Goal: Task Accomplishment & Management: Complete application form

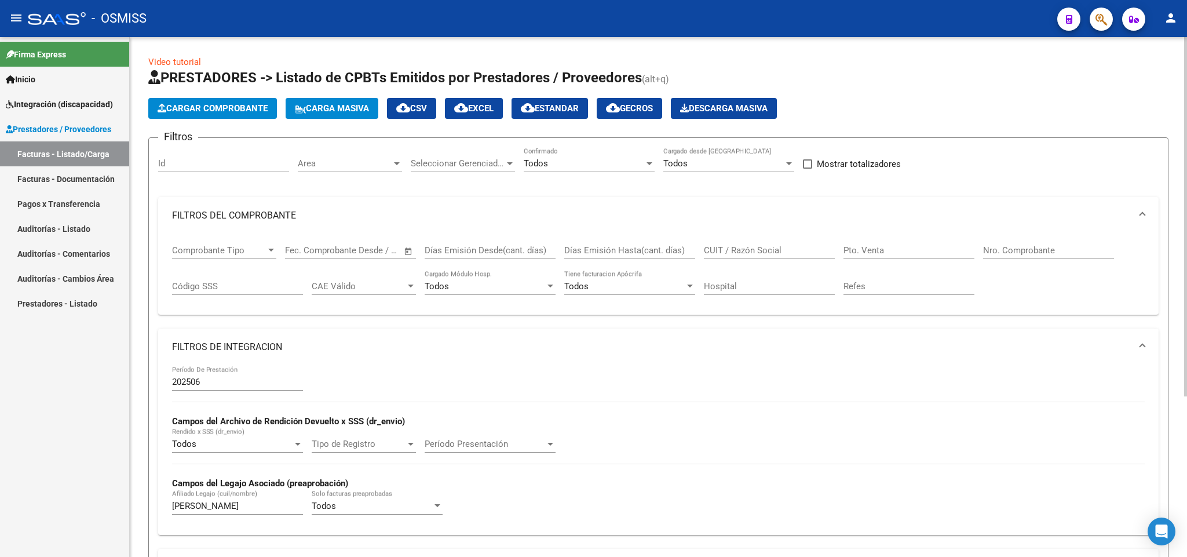
scroll to position [232, 0]
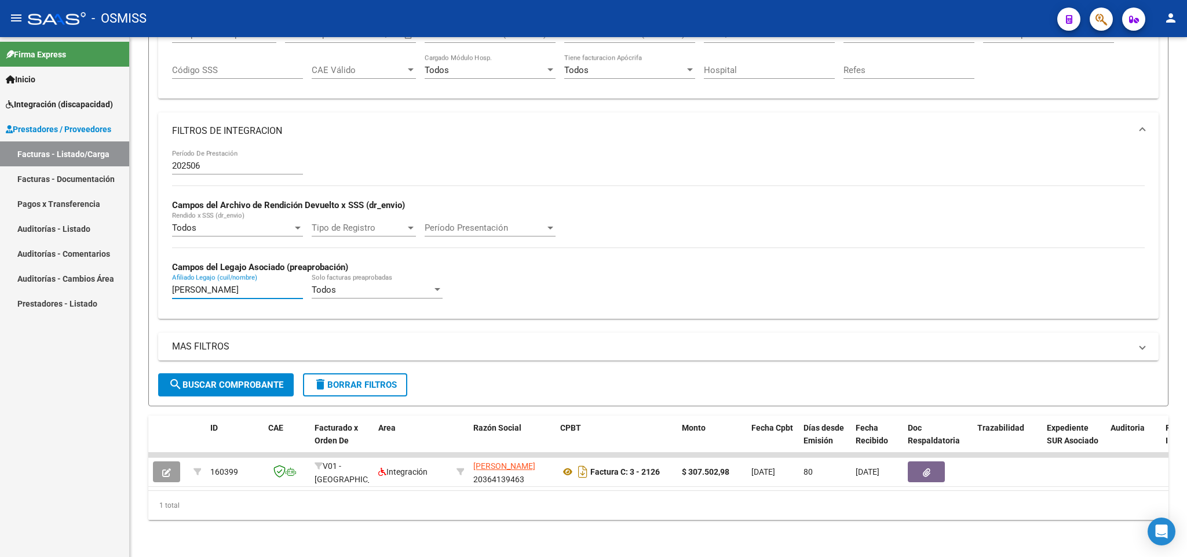
drag, startPoint x: 235, startPoint y: 278, endPoint x: 90, endPoint y: 263, distance: 145.7
click at [90, 263] on mat-sidenav-container "Firma Express Inicio Instructivos Contacto OS Integración (discapacidad) Legajo…" at bounding box center [593, 297] width 1187 height 520
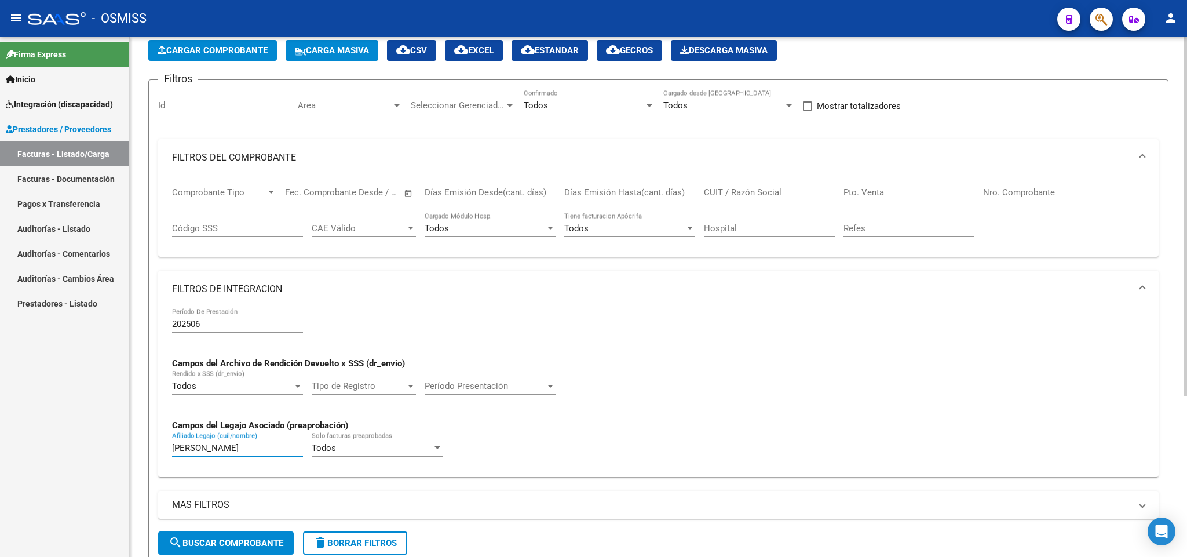
type input "[PERSON_NAME]"
click at [732, 195] on input "CUIT / Razón Social" at bounding box center [769, 192] width 131 height 10
paste input "27419974973"
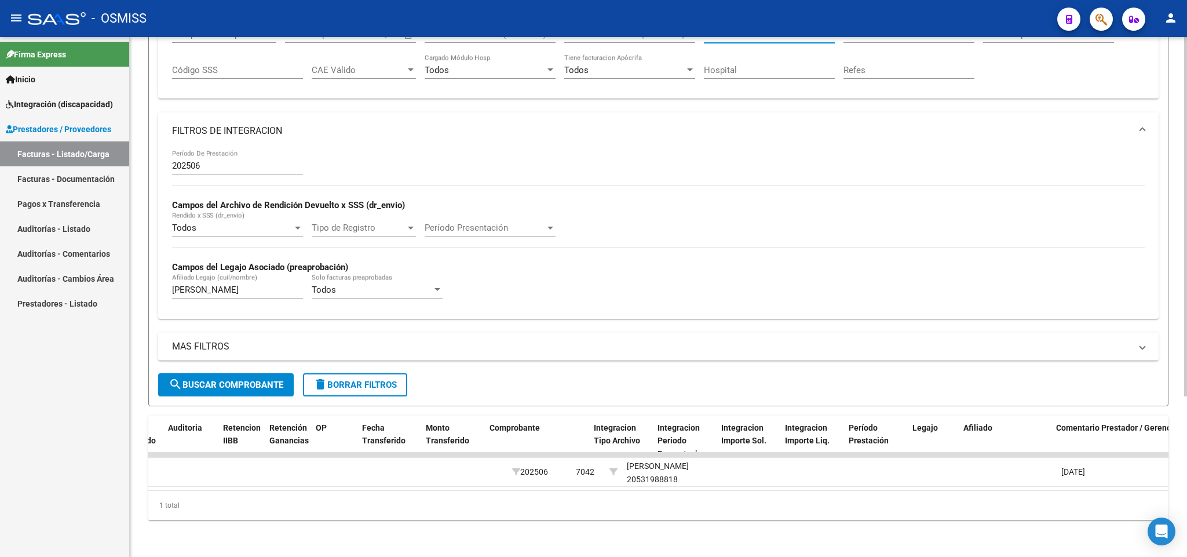
scroll to position [0, 0]
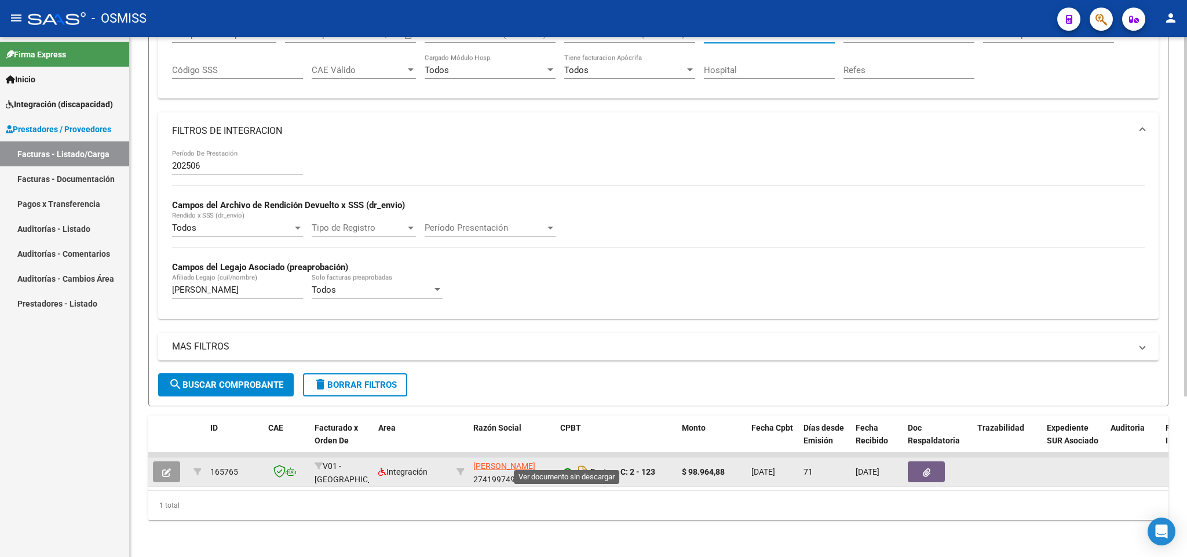
type input "27419974973"
click at [566, 465] on icon at bounding box center [567, 472] width 15 height 14
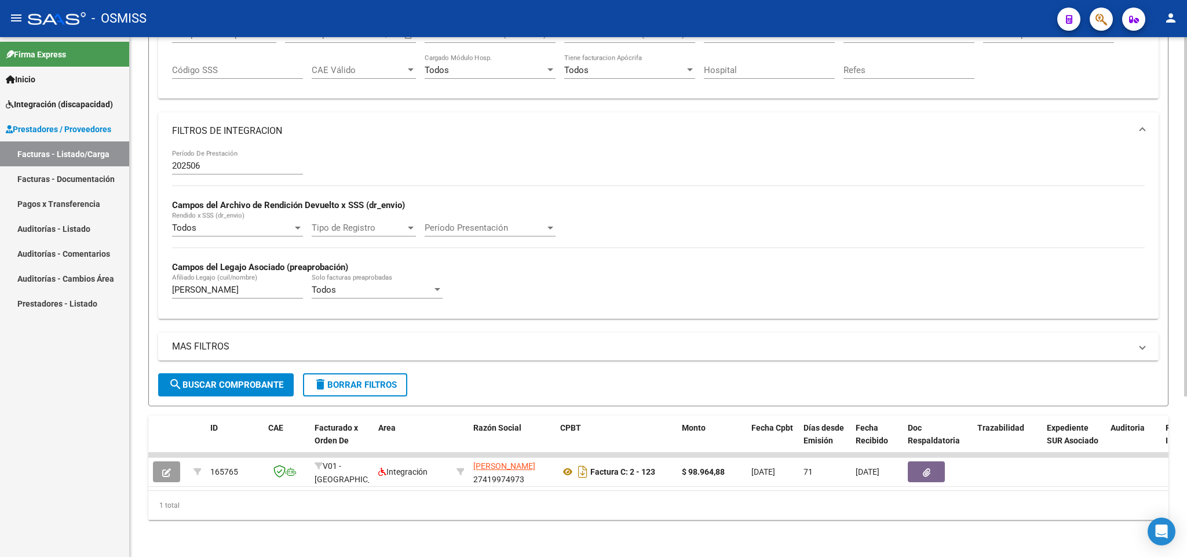
click at [219, 161] on input "202506" at bounding box center [237, 166] width 131 height 10
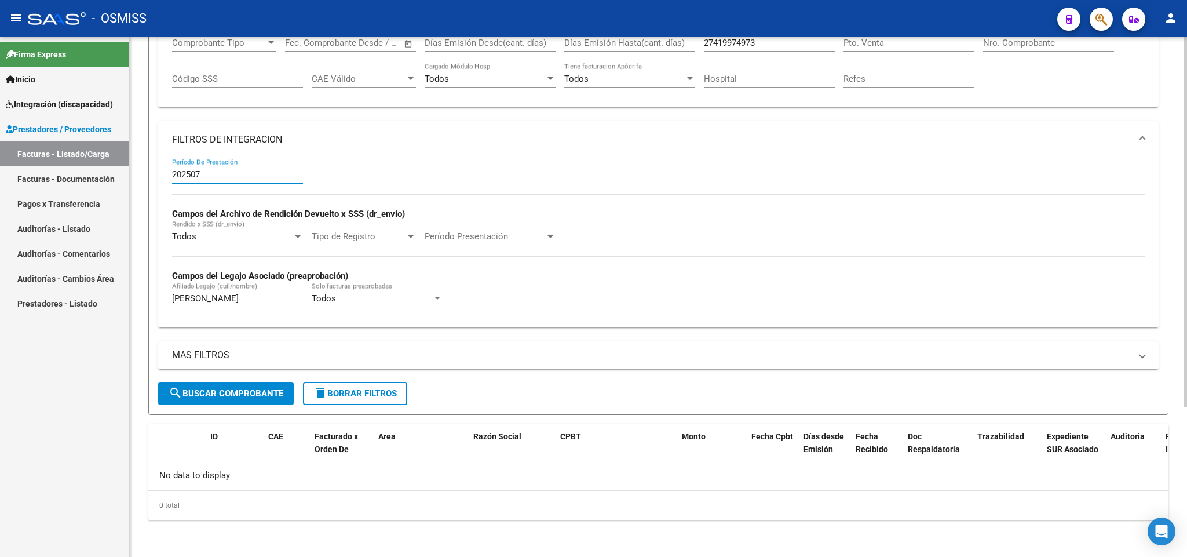
scroll to position [209, 0]
type input "202507"
click at [779, 23] on div "- OSMISS" at bounding box center [538, 18] width 1020 height 25
drag, startPoint x: 223, startPoint y: 301, endPoint x: 82, endPoint y: 246, distance: 150.9
click at [110, 284] on mat-sidenav-container "Firma Express Inicio Instructivos Contacto OS Integración (discapacidad) Legajo…" at bounding box center [593, 297] width 1187 height 520
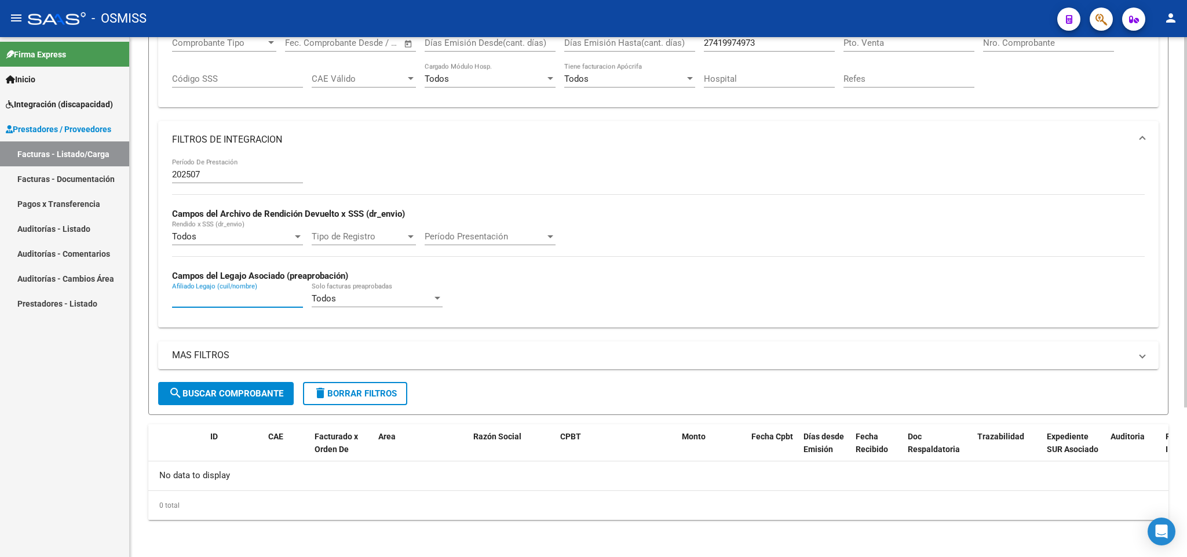
scroll to position [35, 0]
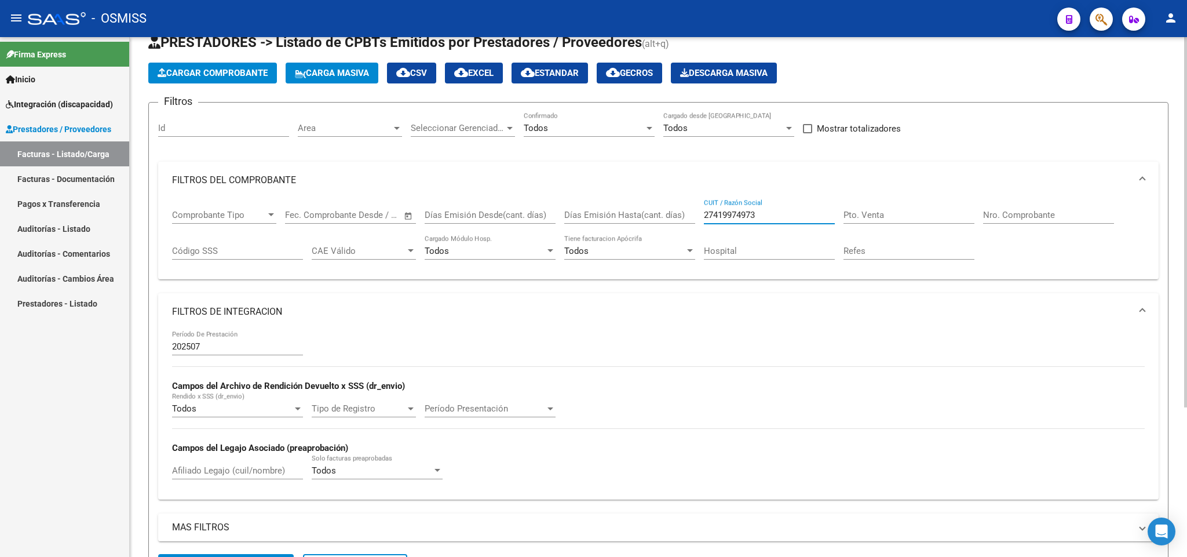
drag, startPoint x: 774, startPoint y: 214, endPoint x: 635, endPoint y: 213, distance: 138.5
click at [635, 213] on div "Comprobante Tipo Comprobante Tipo Fecha inicio – Fecha fin Fec. Comprobante Des…" at bounding box center [658, 235] width 973 height 72
paste input "239924862"
type input "2"
paste input "27239924862"
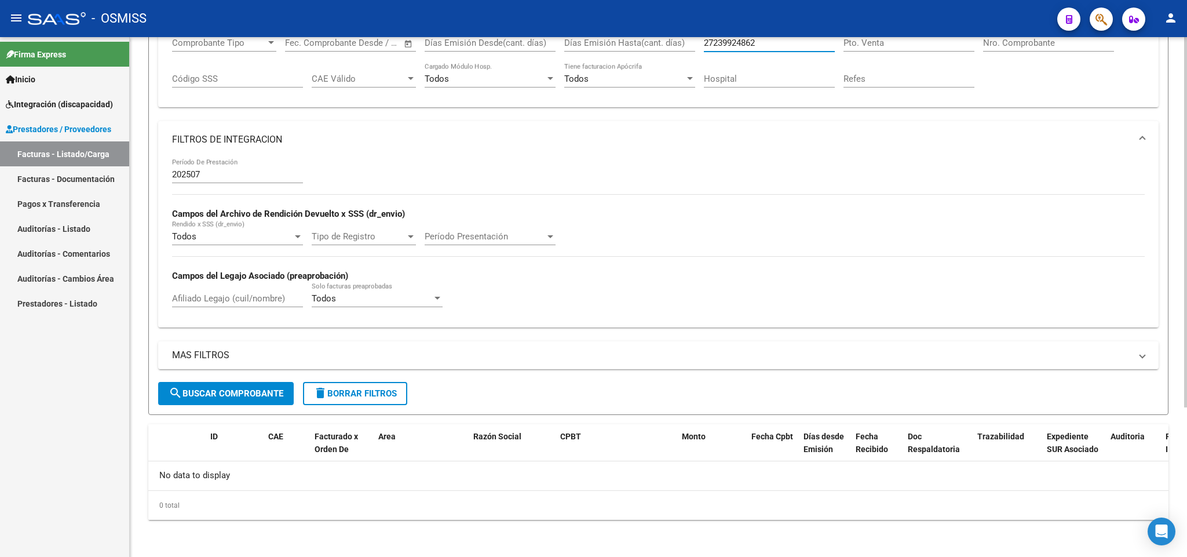
type input "27239924862"
click at [243, 393] on span "search Buscar Comprobante" at bounding box center [226, 393] width 115 height 10
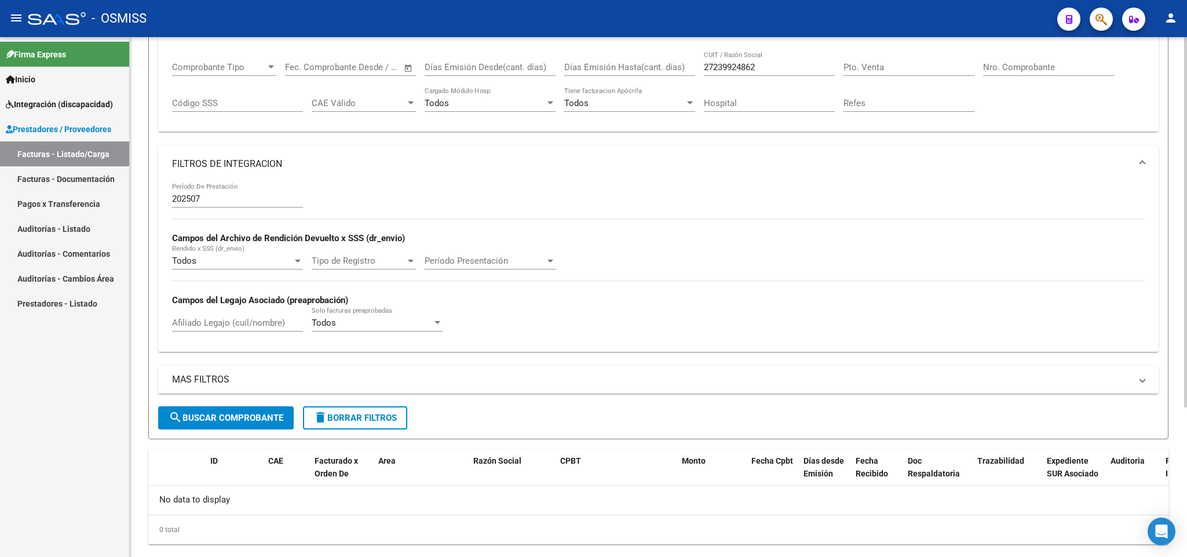
scroll to position [209, 0]
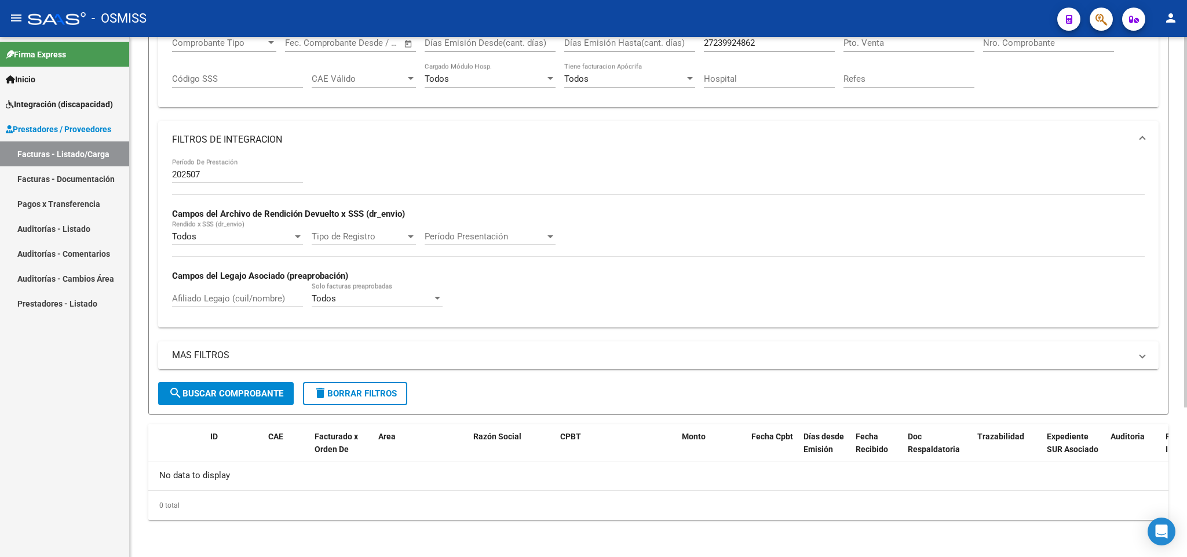
click at [254, 399] on button "search Buscar Comprobante" at bounding box center [226, 393] width 136 height 23
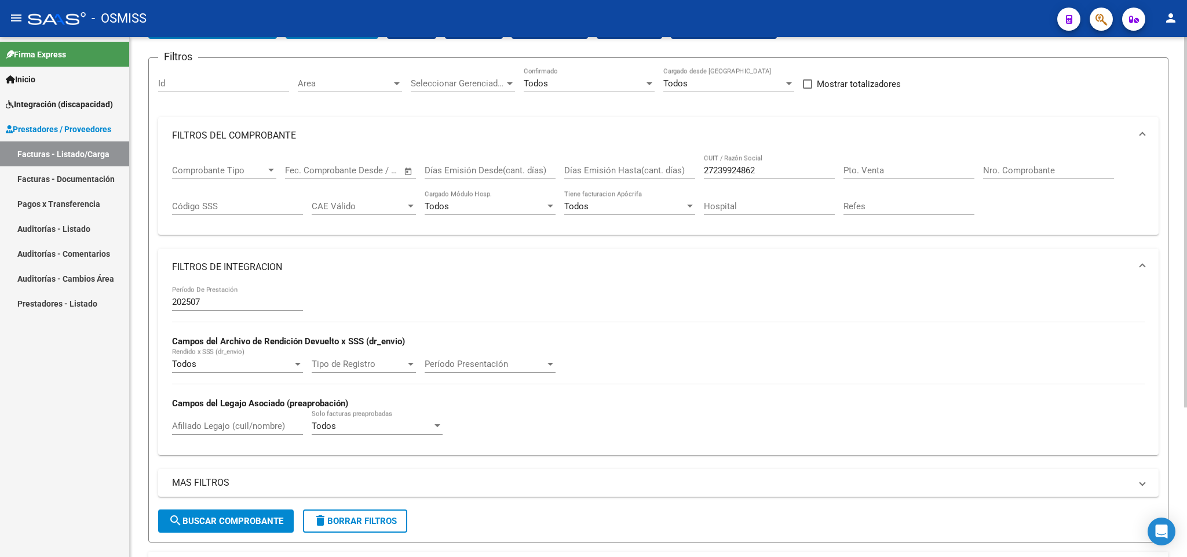
scroll to position [35, 0]
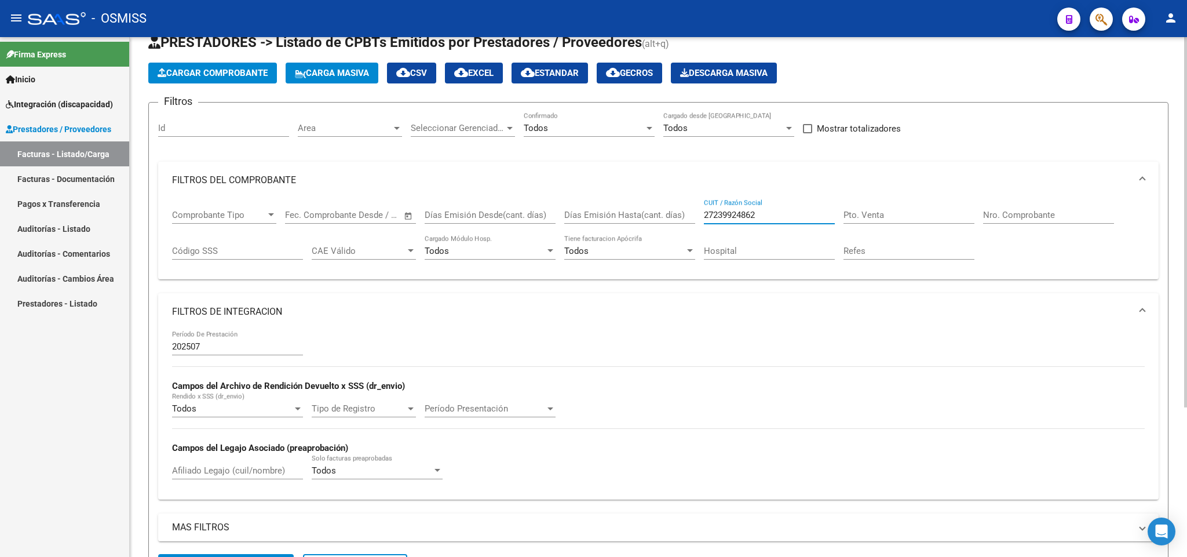
drag, startPoint x: 775, startPoint y: 217, endPoint x: 676, endPoint y: 213, distance: 99.2
click at [676, 213] on div "Comprobante Tipo Comprobante Tipo Fecha inicio – Fecha fin Fec. Comprobante Des…" at bounding box center [658, 235] width 973 height 72
paste input "27239924862"
type input "27239924862"
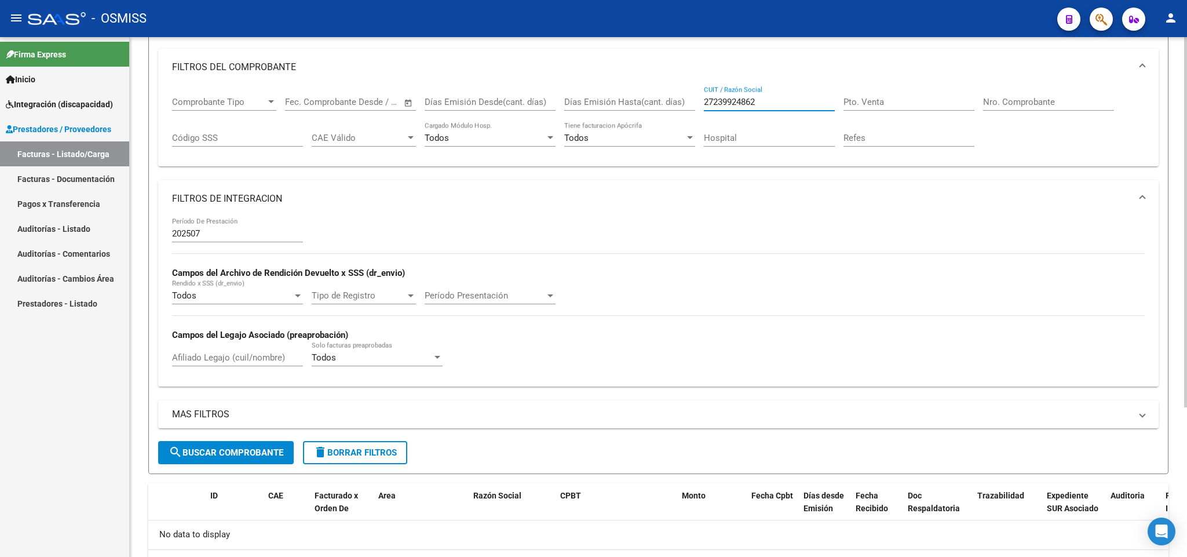
scroll to position [122, 0]
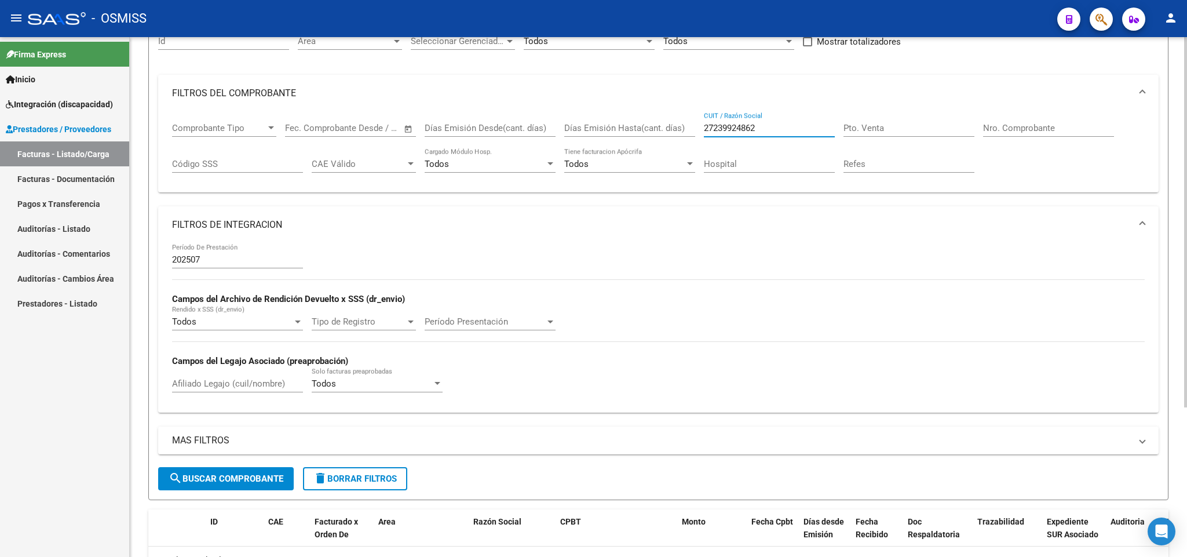
drag, startPoint x: 778, startPoint y: 130, endPoint x: 694, endPoint y: 122, distance: 83.8
click at [694, 122] on div "Comprobante Tipo Comprobante Tipo Fecha inicio – Fecha fin Fec. Comprobante Des…" at bounding box center [658, 148] width 973 height 72
paste input "27322170217"
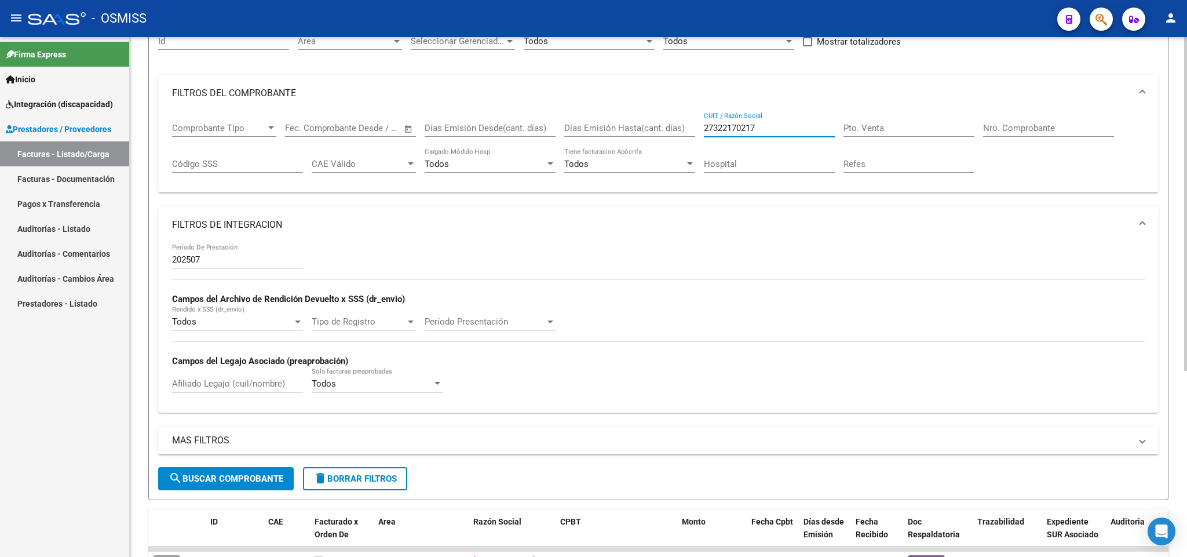
scroll to position [290, 0]
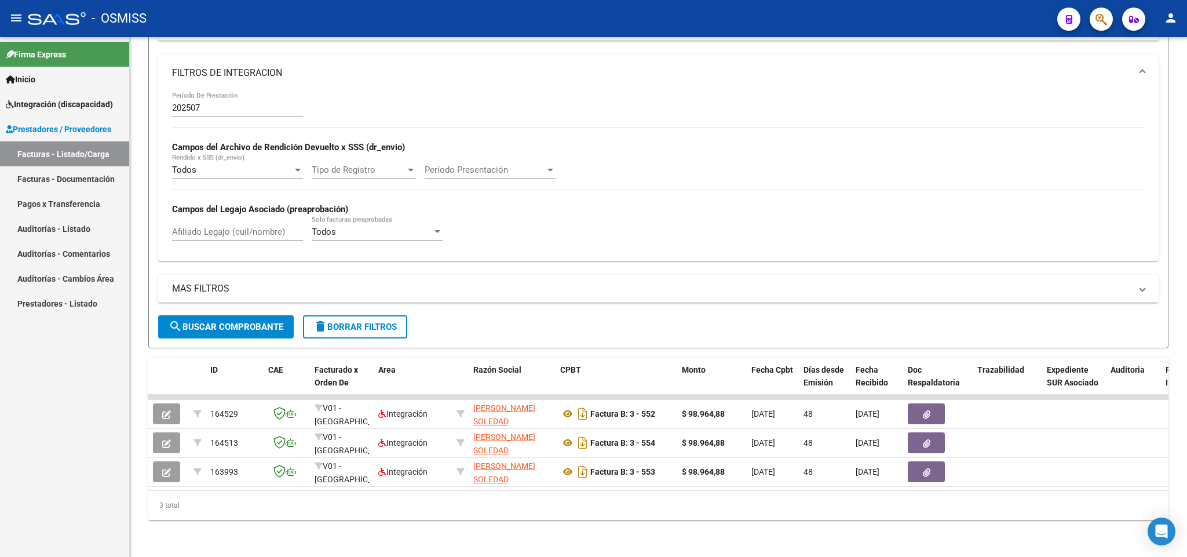
type input "27322170217"
click at [228, 227] on input "Afiliado Legajo (cuil/nombre)" at bounding box center [237, 232] width 131 height 10
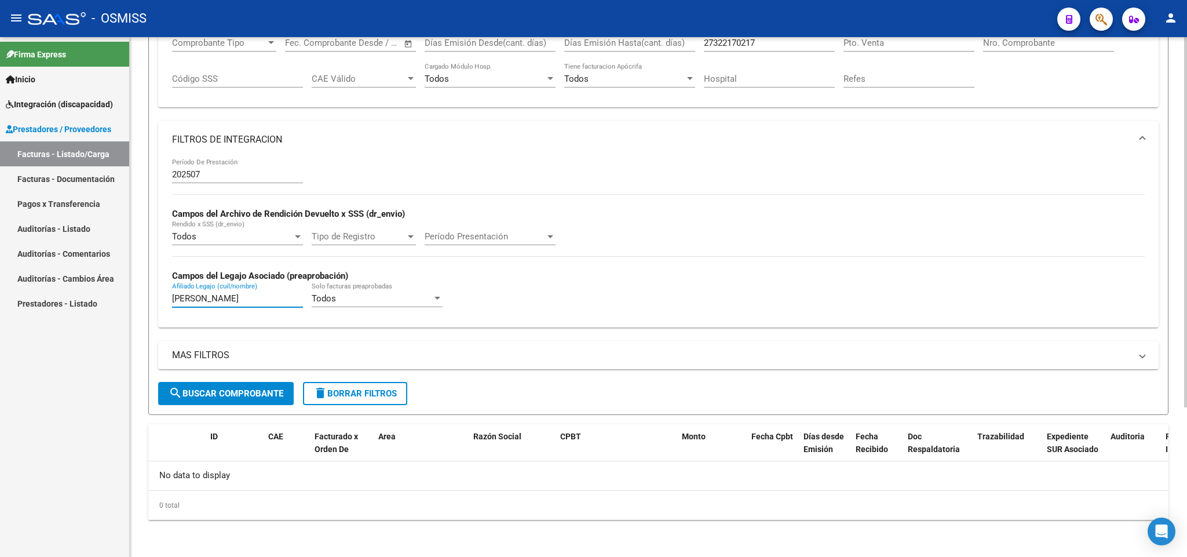
scroll to position [209, 0]
type input "[PERSON_NAME]"
drag, startPoint x: 217, startPoint y: 299, endPoint x: 133, endPoint y: 280, distance: 86.6
click at [133, 289] on div "Video tutorial PRESTADORES -> Listado de CPBTs Emitidos por Prestadores / Prove…" at bounding box center [659, 193] width 1058 height 727
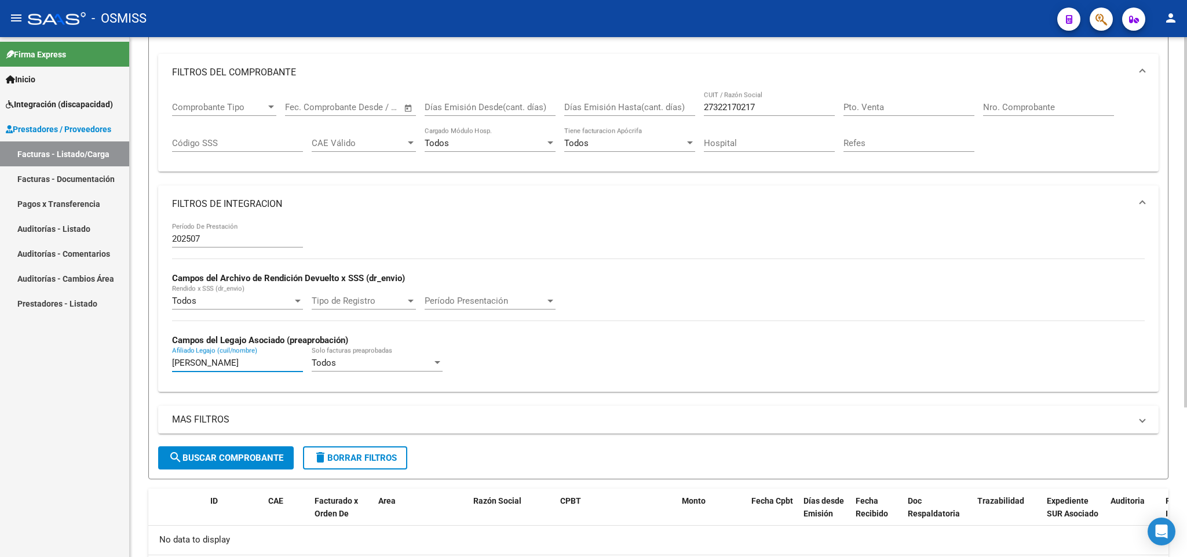
scroll to position [35, 0]
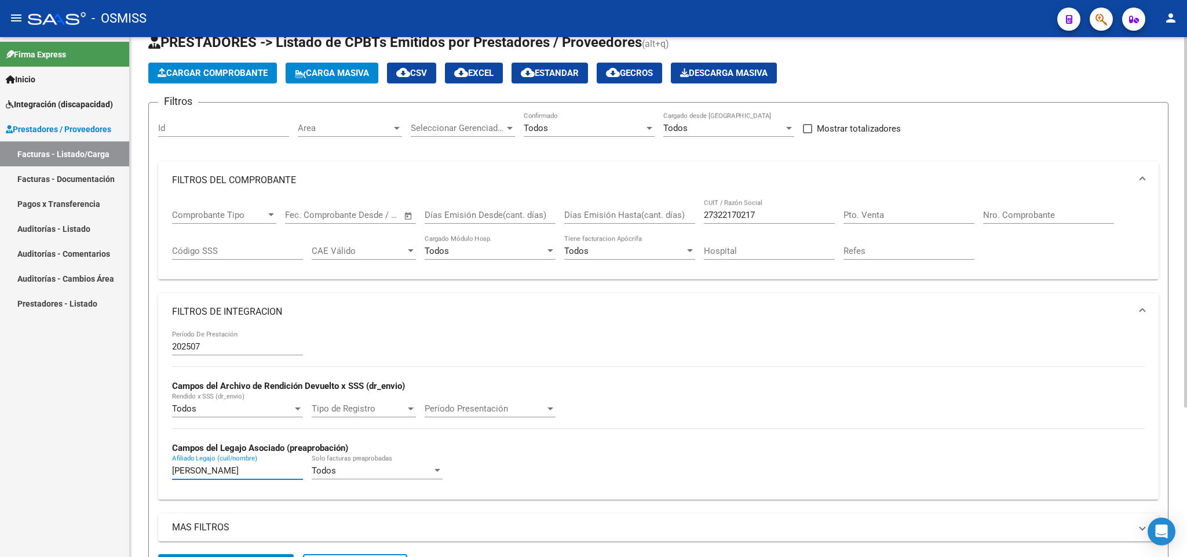
type input "[PERSON_NAME]"
drag, startPoint x: 793, startPoint y: 216, endPoint x: 640, endPoint y: 209, distance: 152.6
click at [640, 209] on div "Comprobante Tipo Comprobante Tipo Fecha inicio – Fecha fin Fec. Comprobante Des…" at bounding box center [658, 235] width 973 height 72
paste input "27329976888"
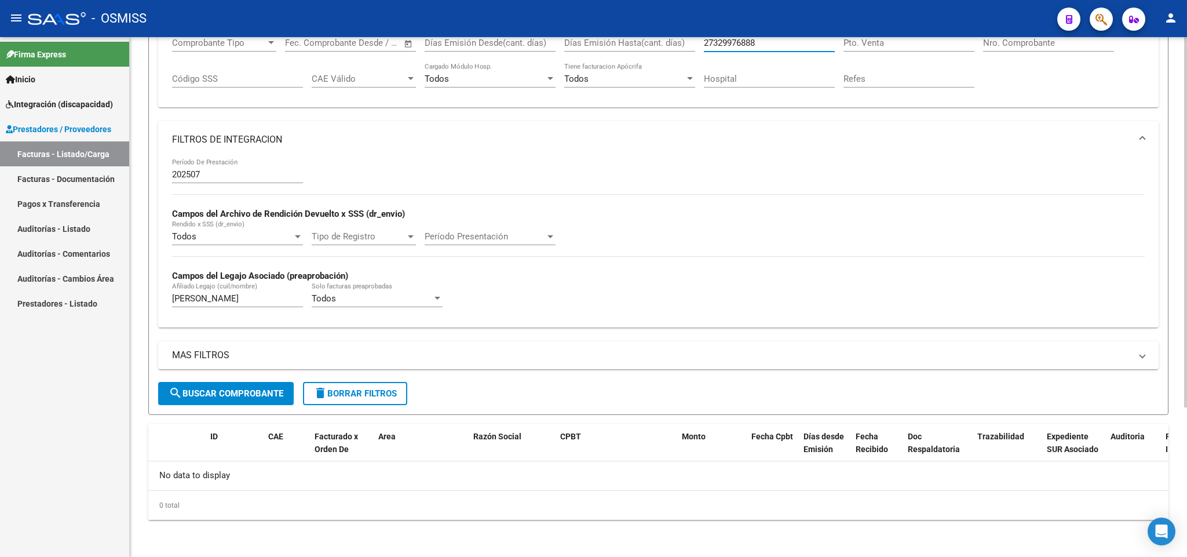
type input "27329976888"
click at [266, 393] on span "search Buscar Comprobante" at bounding box center [226, 393] width 115 height 10
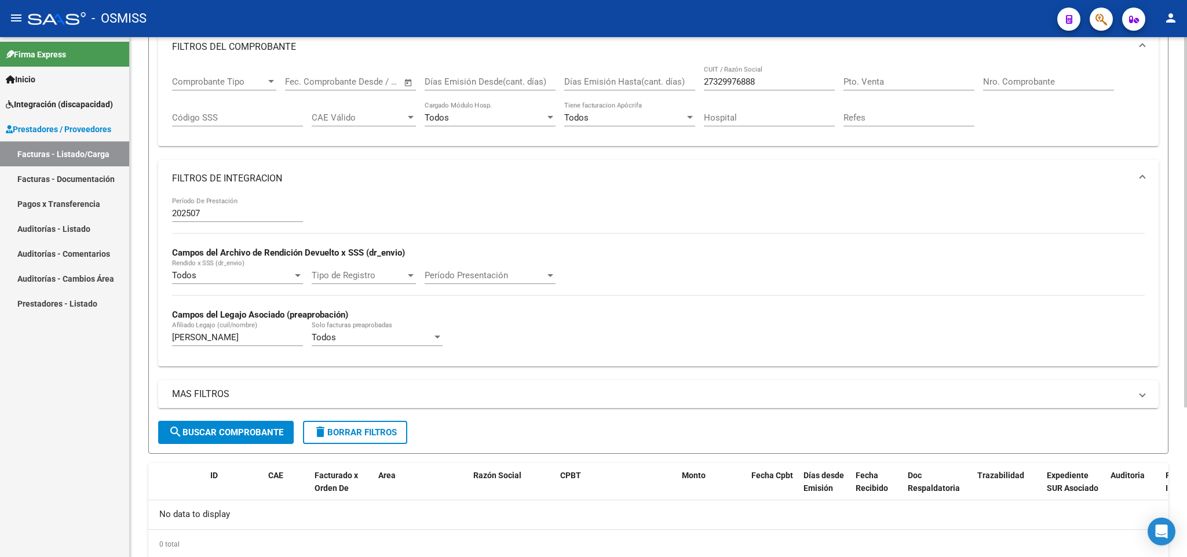
scroll to position [174, 0]
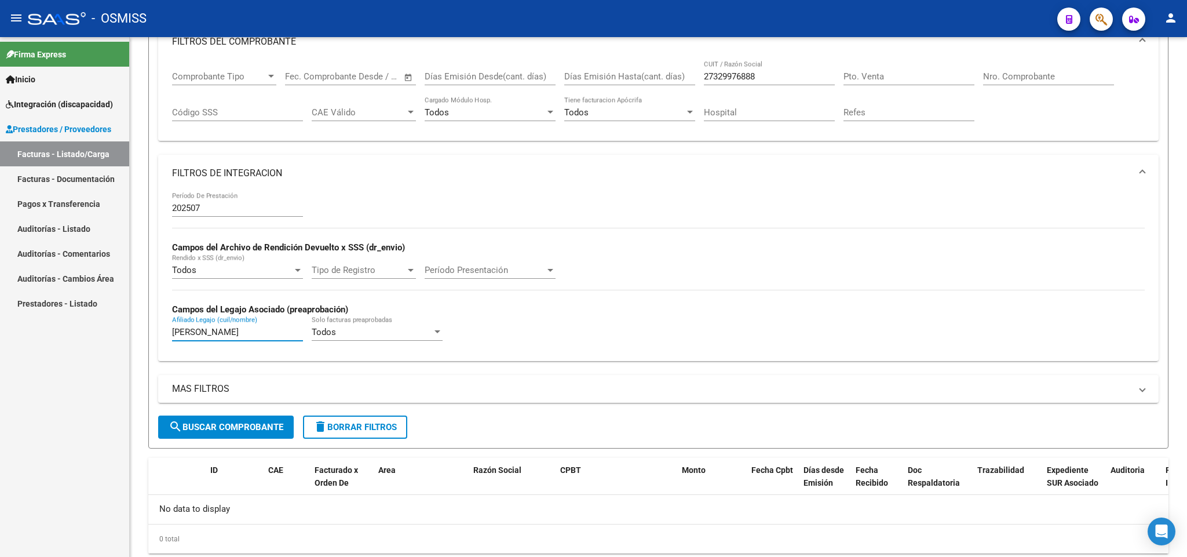
drag, startPoint x: 192, startPoint y: 332, endPoint x: 115, endPoint y: 332, distance: 76.5
click at [115, 332] on mat-sidenav-container "Firma Express Inicio Instructivos Contacto OS Integración (discapacidad) Legajo…" at bounding box center [593, 297] width 1187 height 520
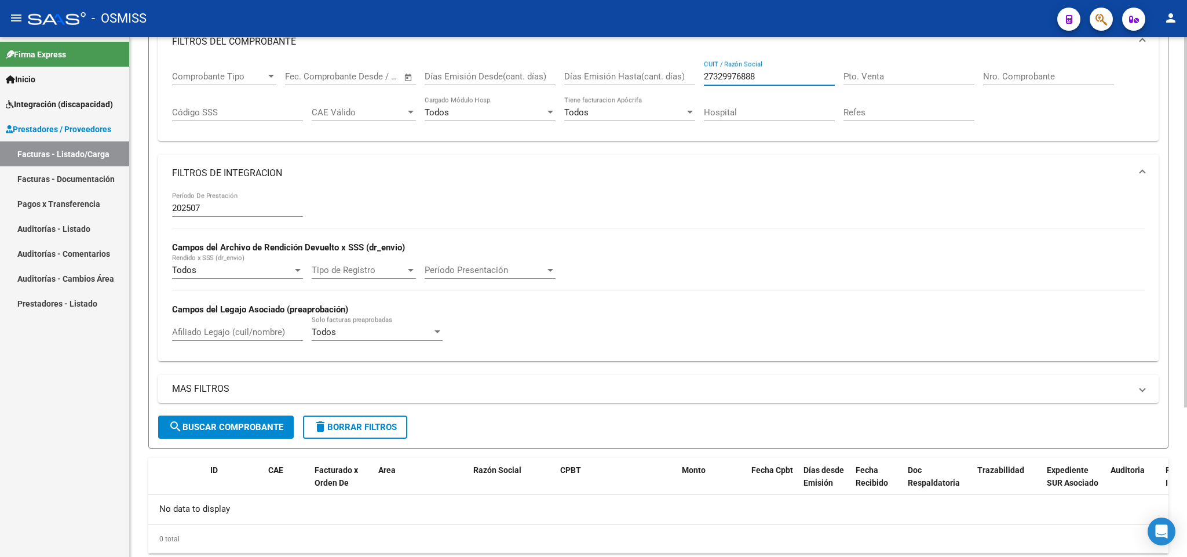
drag, startPoint x: 763, startPoint y: 75, endPoint x: 648, endPoint y: 75, distance: 114.7
click at [648, 75] on div "Comprobante Tipo Comprobante Tipo Fecha inicio – Fecha fin Fec. Comprobante Des…" at bounding box center [658, 96] width 973 height 72
click at [859, 76] on input "Pto. Venta" at bounding box center [909, 76] width 131 height 10
type input "2"
click at [1027, 71] on div "Nro. Comprobante" at bounding box center [1048, 72] width 131 height 25
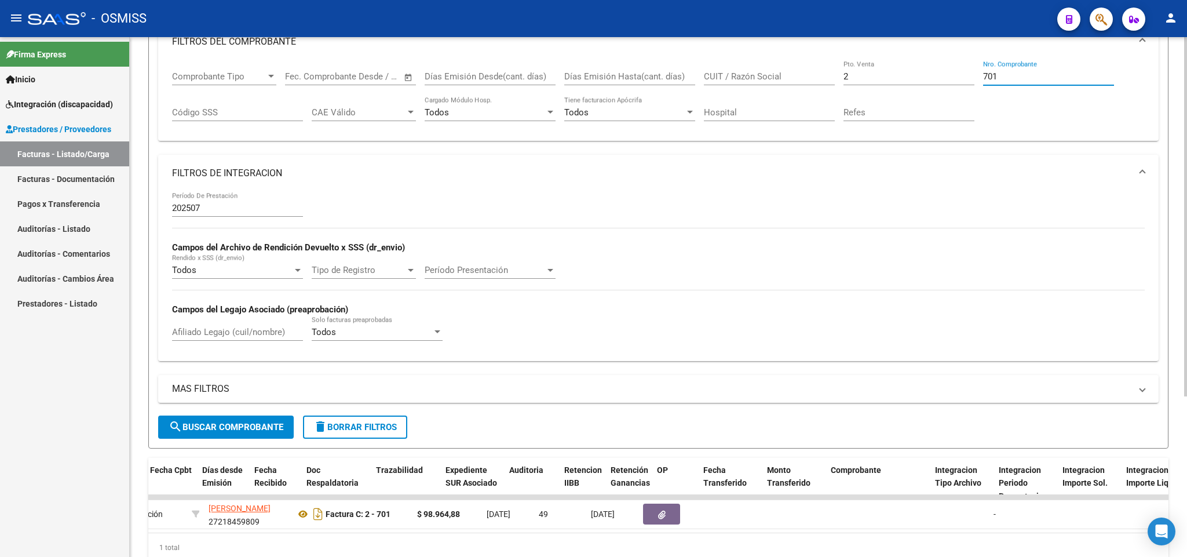
scroll to position [0, 0]
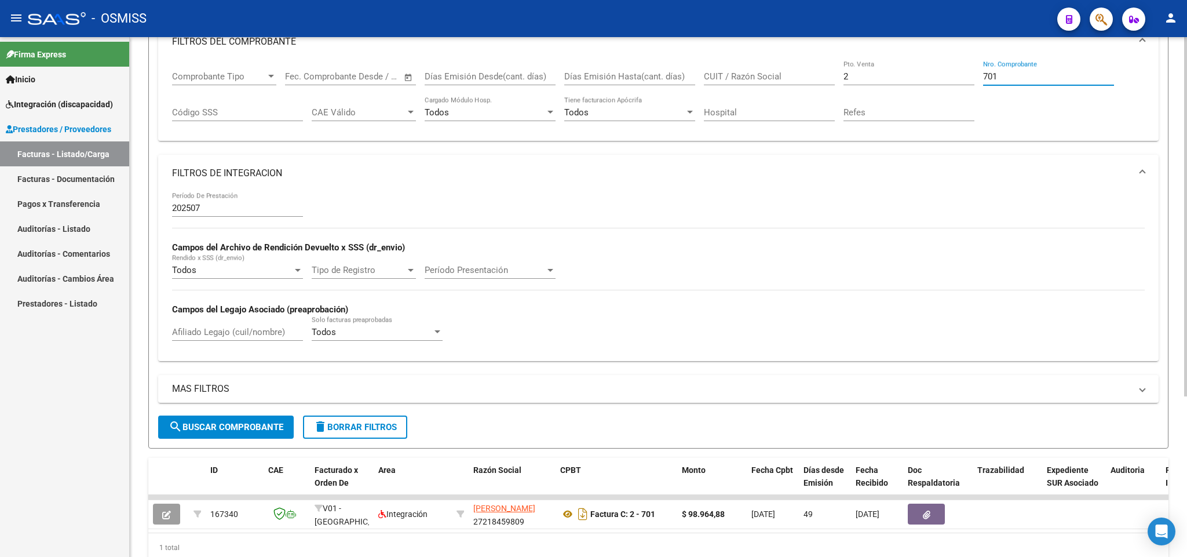
type input "701"
click at [237, 432] on span "search Buscar Comprobante" at bounding box center [226, 427] width 115 height 10
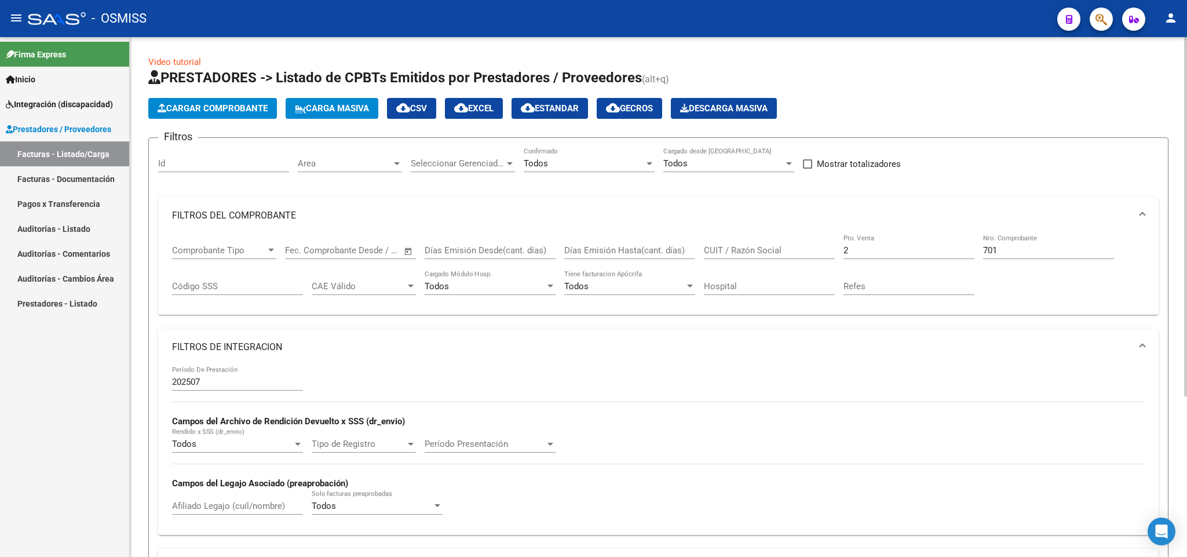
click at [183, 103] on span "Cargar Comprobante" at bounding box center [213, 108] width 110 height 10
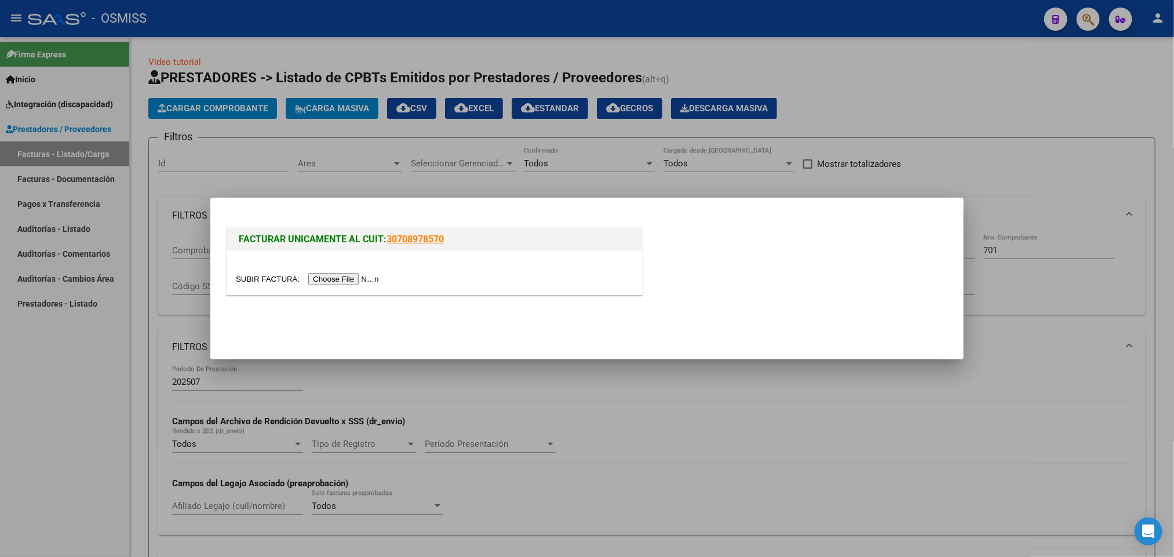
click at [372, 282] on input "file" at bounding box center [309, 279] width 147 height 12
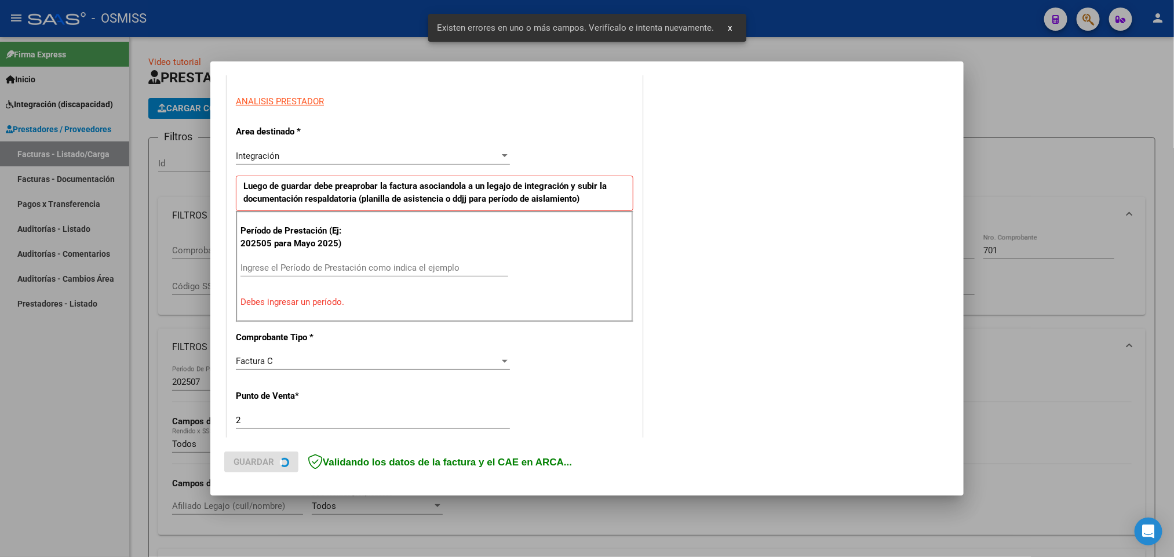
scroll to position [203, 0]
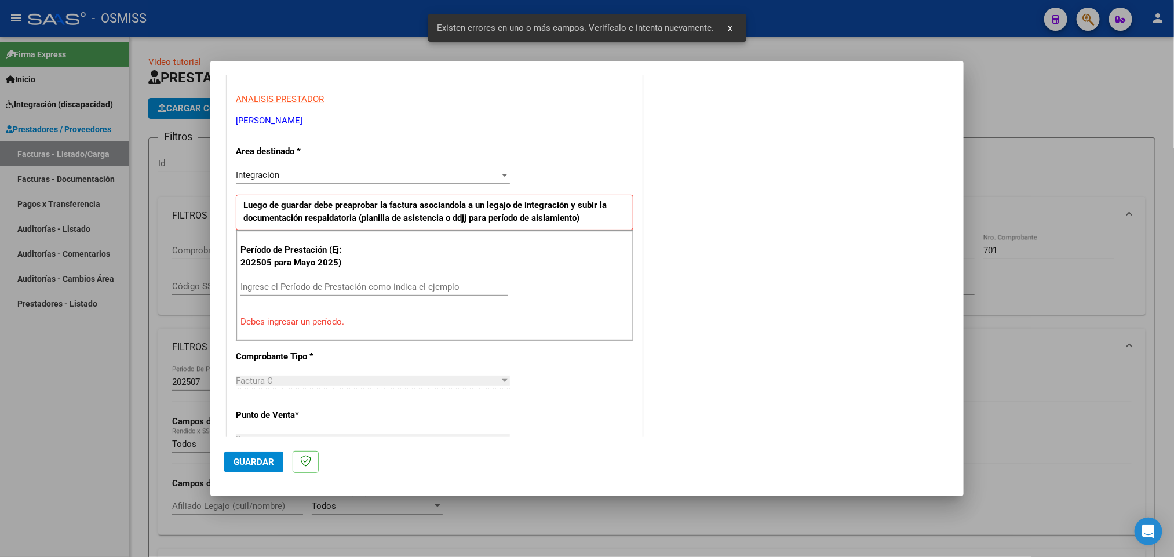
click at [1029, 99] on div at bounding box center [587, 278] width 1174 height 557
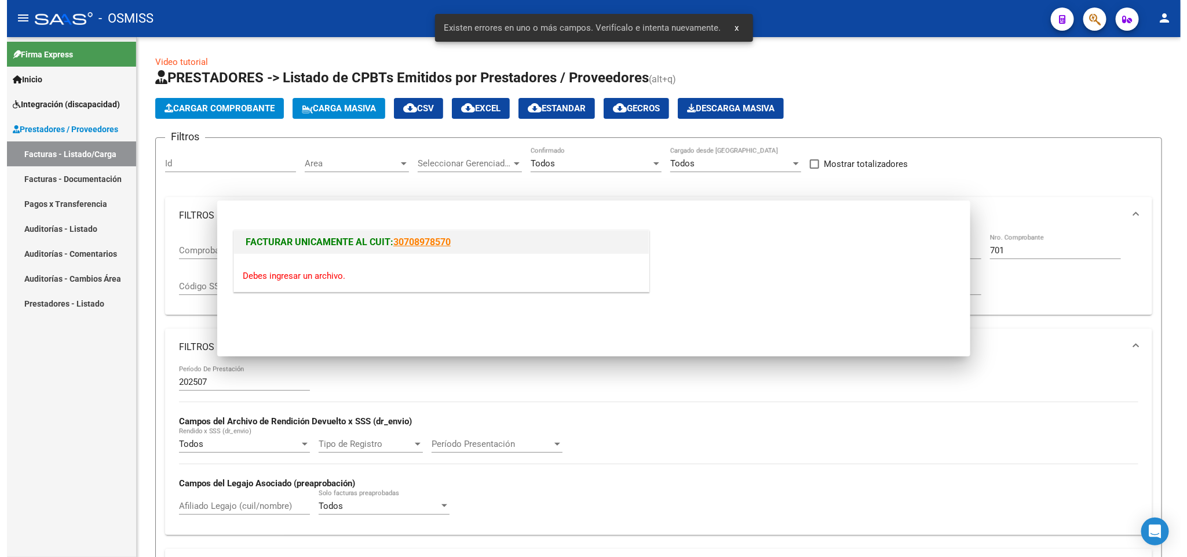
scroll to position [0, 0]
